Goal: Find specific page/section: Find specific page/section

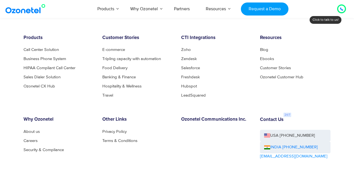
scroll to position [2947, 0]
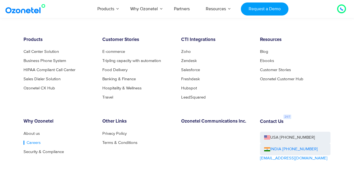
click at [27, 144] on link "Careers" at bounding box center [32, 143] width 17 height 4
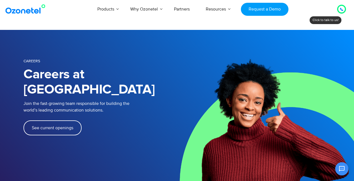
click at [47, 126] on span "See current openings" at bounding box center [53, 128] width 42 height 4
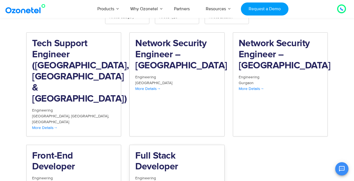
scroll to position [631, 0]
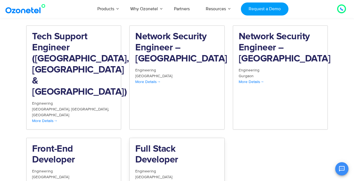
click at [145, 180] on span "More Details" at bounding box center [147, 182] width 25 height 5
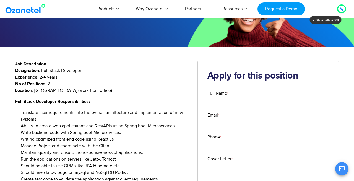
scroll to position [53, 0]
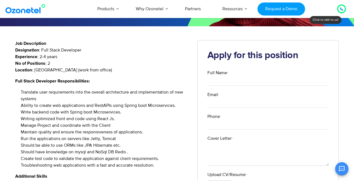
click at [150, 131] on li "Maintain quality and ensure the responsiveness of applications." at bounding box center [105, 132] width 169 height 7
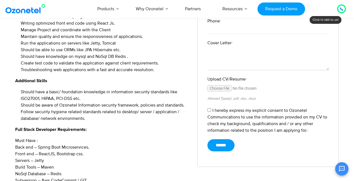
scroll to position [161, 0]
